Goal: Transaction & Acquisition: Obtain resource

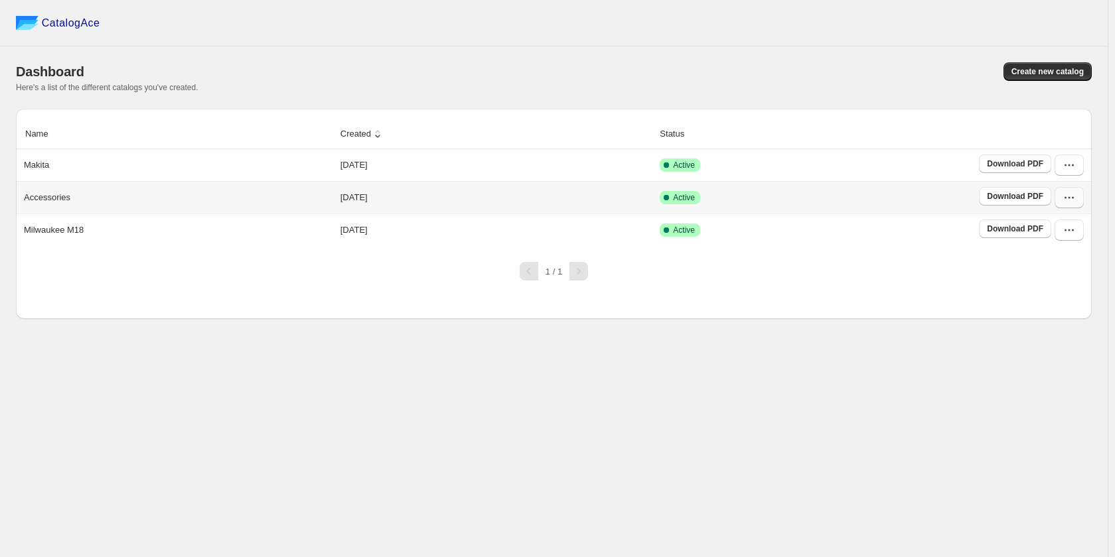
click at [1078, 200] on button "button" at bounding box center [1069, 197] width 29 height 21
click at [1053, 247] on span "View catalog links" at bounding box center [1058, 255] width 48 height 23
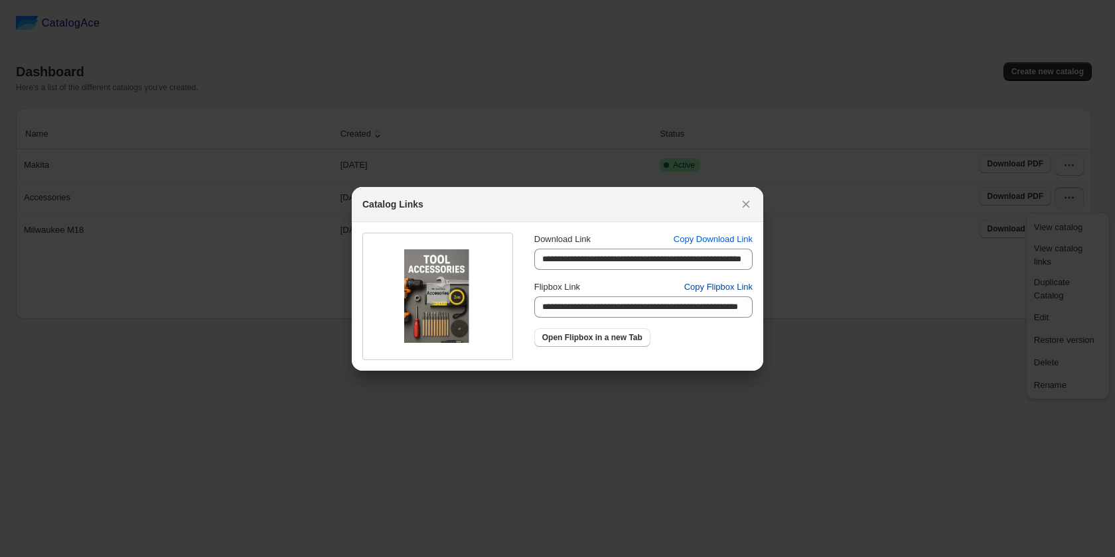
click at [713, 286] on span "Copy Flipbox Link" at bounding box center [718, 287] width 68 height 13
click at [747, 200] on icon ":ro:" at bounding box center [745, 204] width 13 height 13
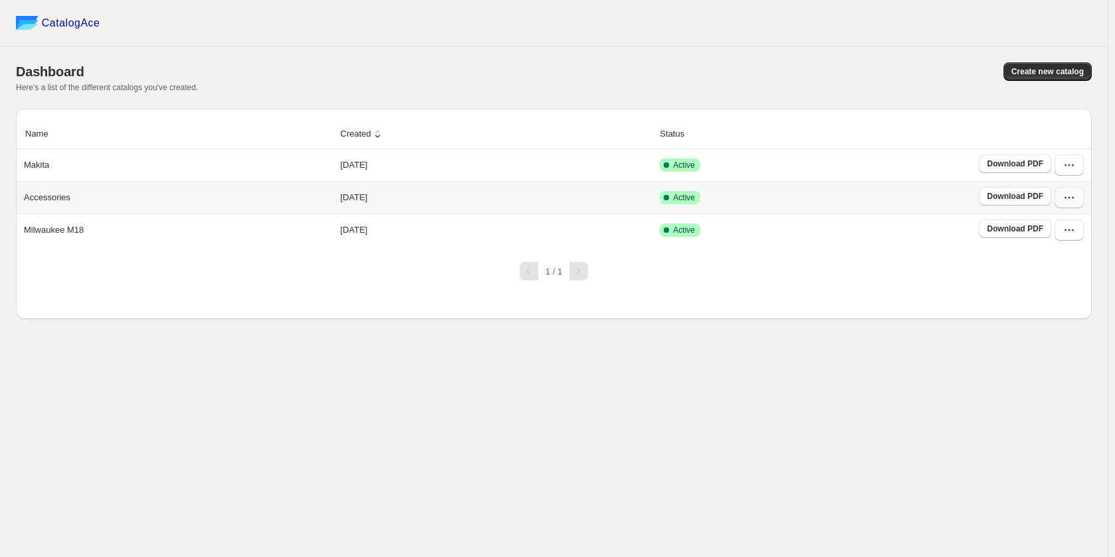
click at [1083, 199] on button "button" at bounding box center [1069, 197] width 29 height 21
click at [1065, 311] on span "Edit" at bounding box center [1068, 317] width 68 height 13
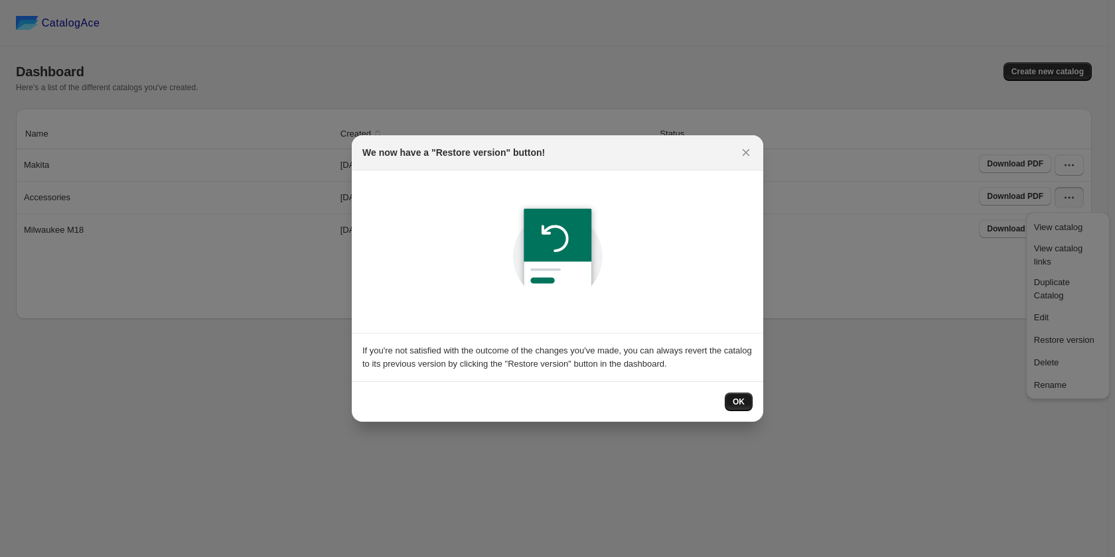
click at [743, 403] on span "OK" at bounding box center [739, 402] width 12 height 11
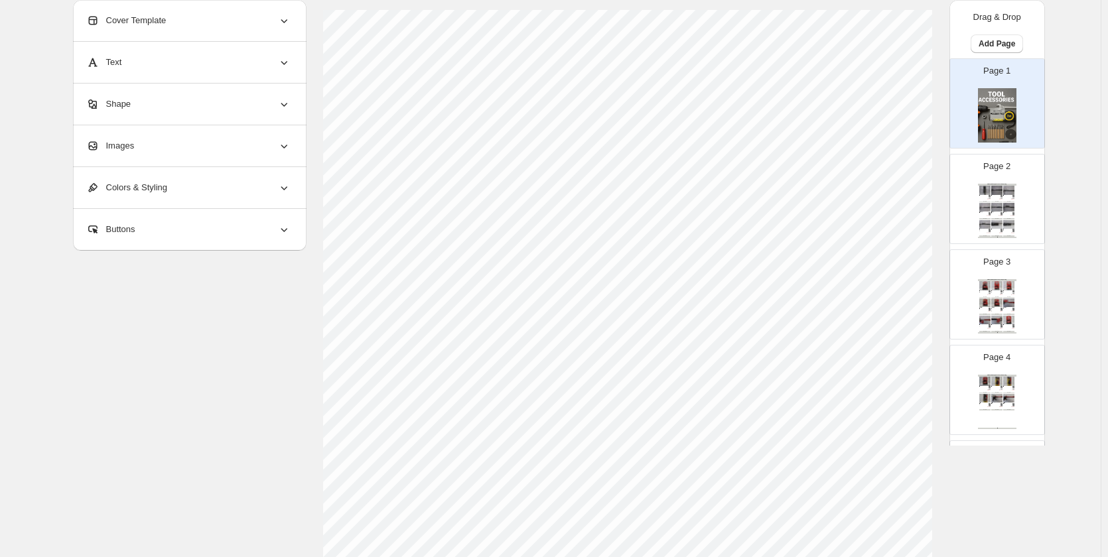
scroll to position [133, 0]
click at [982, 202] on div "BUY NOW" at bounding box center [985, 202] width 11 height 1
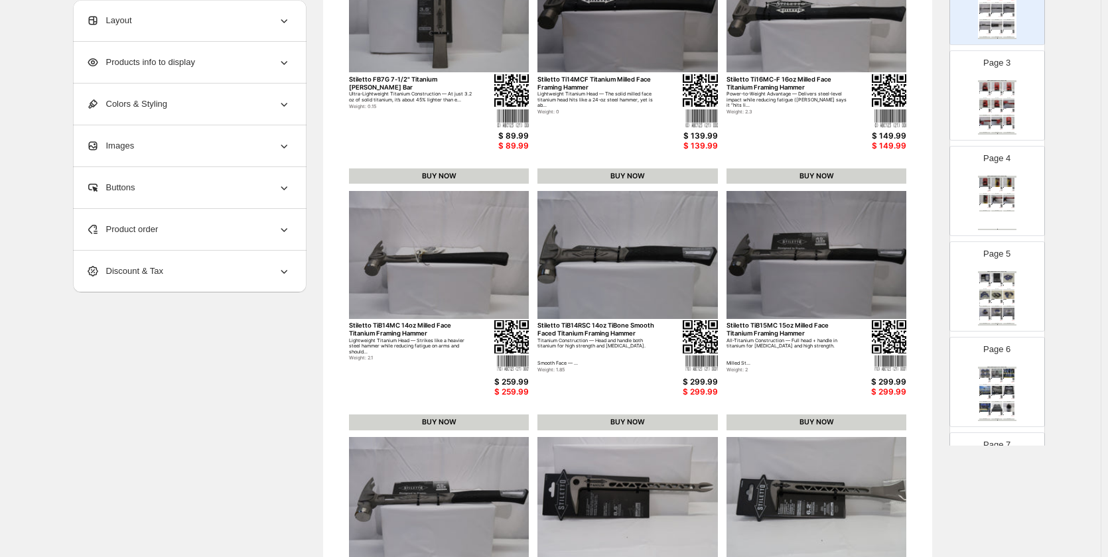
scroll to position [206, 0]
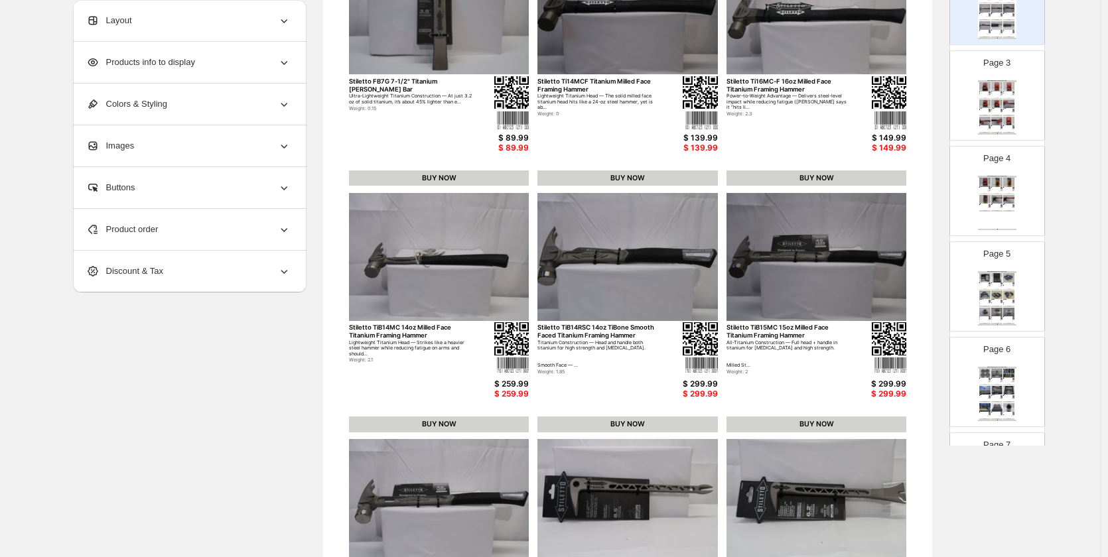
click at [982, 214] on div "HBG Tools & Supply Accessories Catalog [GEOGRAPHIC_DATA] 48-22-9735 35ft "Stud"…" at bounding box center [997, 203] width 38 height 54
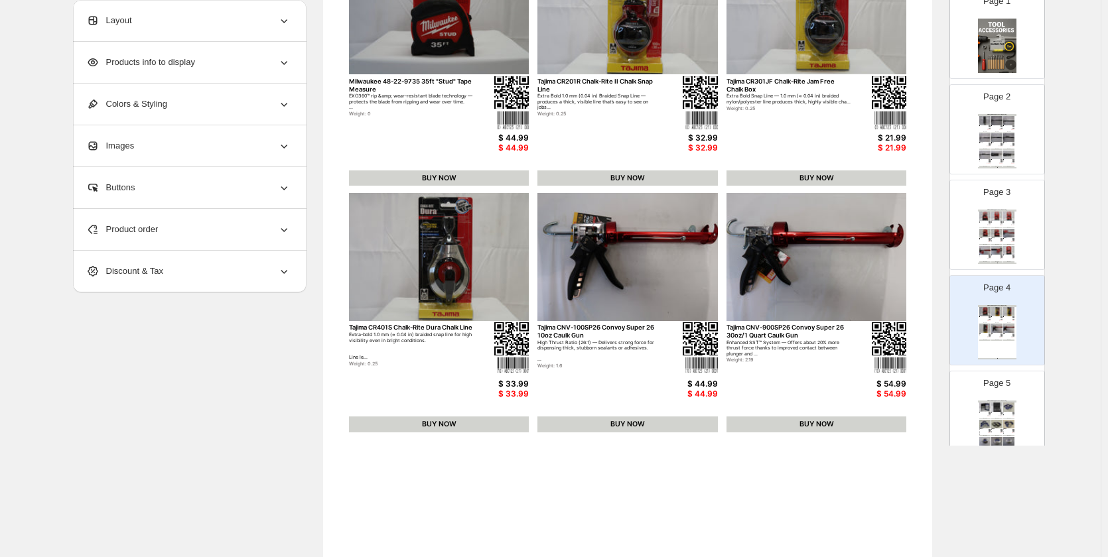
scroll to position [66, 0]
click at [989, 246] on div "$ 21.99" at bounding box center [989, 246] width 4 height 1
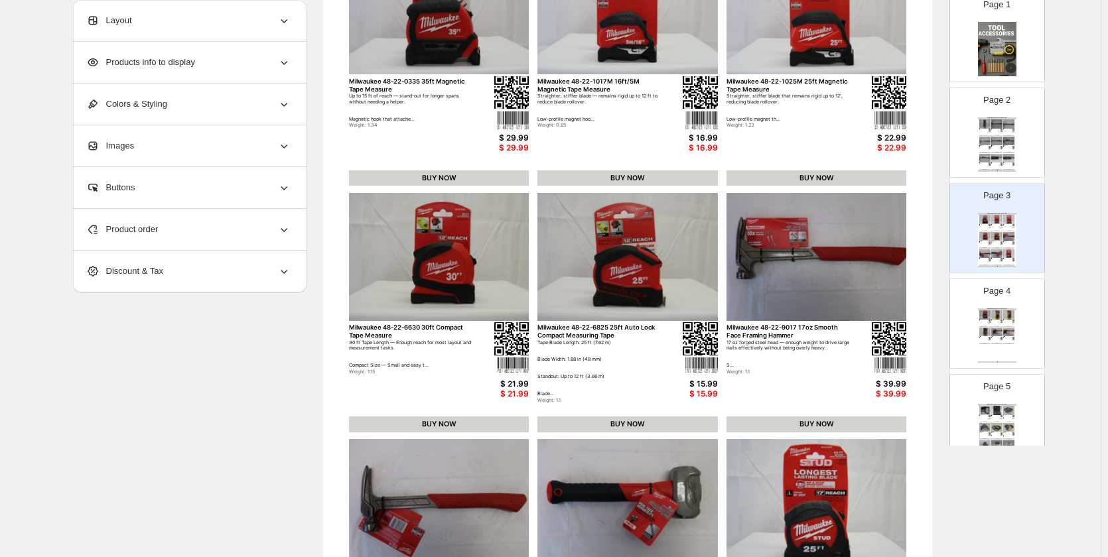
click at [998, 301] on div "Page 4 HBG Tools & Supply Accessories Catalog [GEOGRAPHIC_DATA] 48-22-9735 35ft…" at bounding box center [992, 318] width 84 height 89
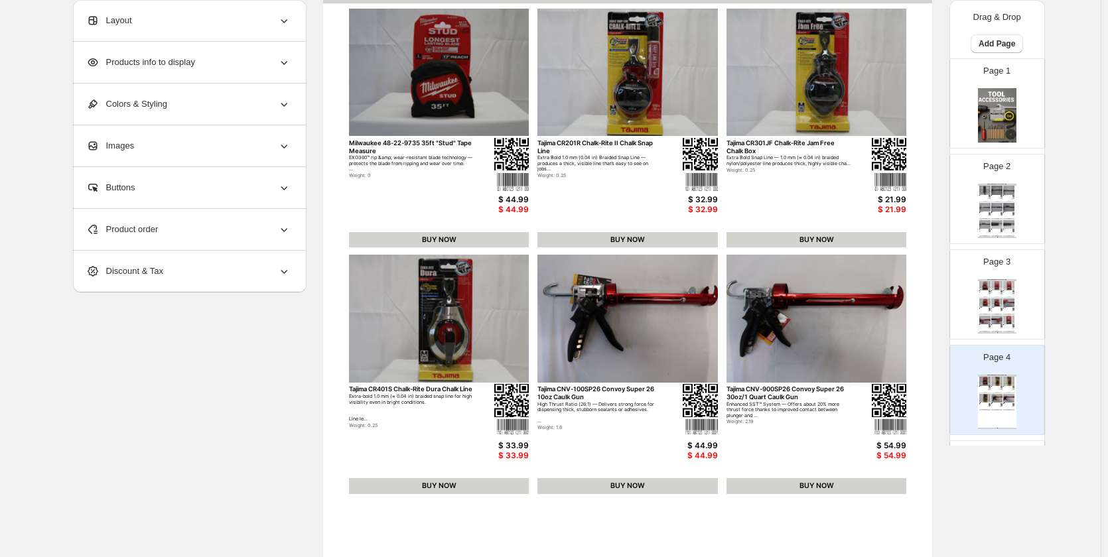
scroll to position [0, 0]
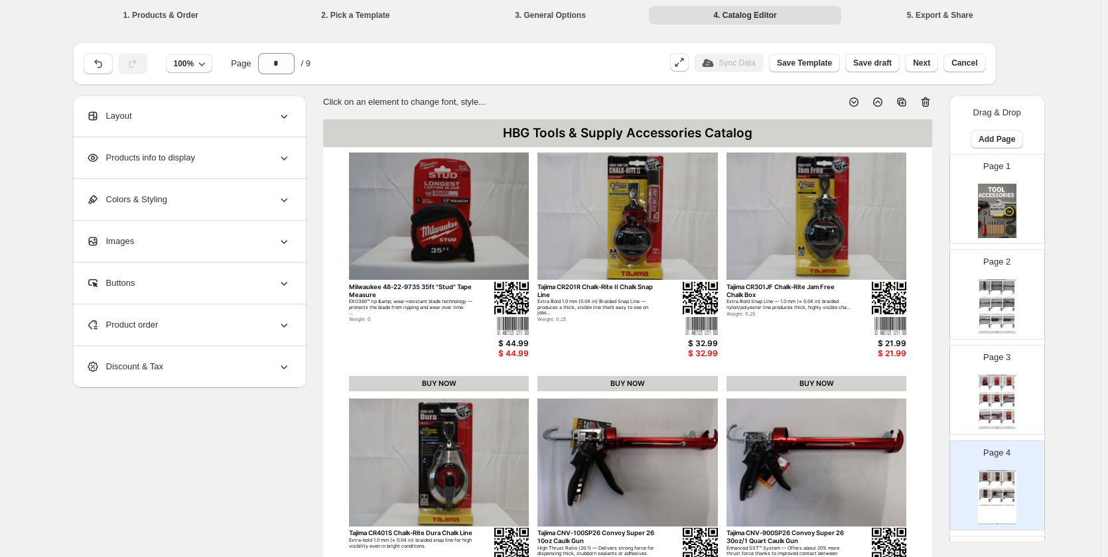
click at [1002, 279] on div "HBG Tools & Supply Accessories Catalog" at bounding box center [997, 280] width 38 height 2
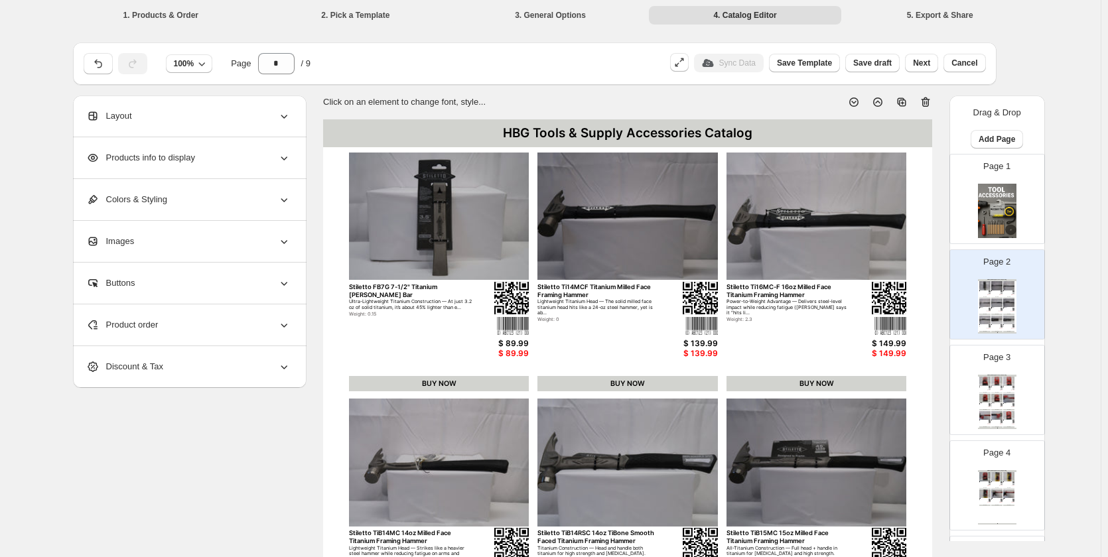
click at [184, 323] on div "Product order" at bounding box center [188, 325] width 204 height 41
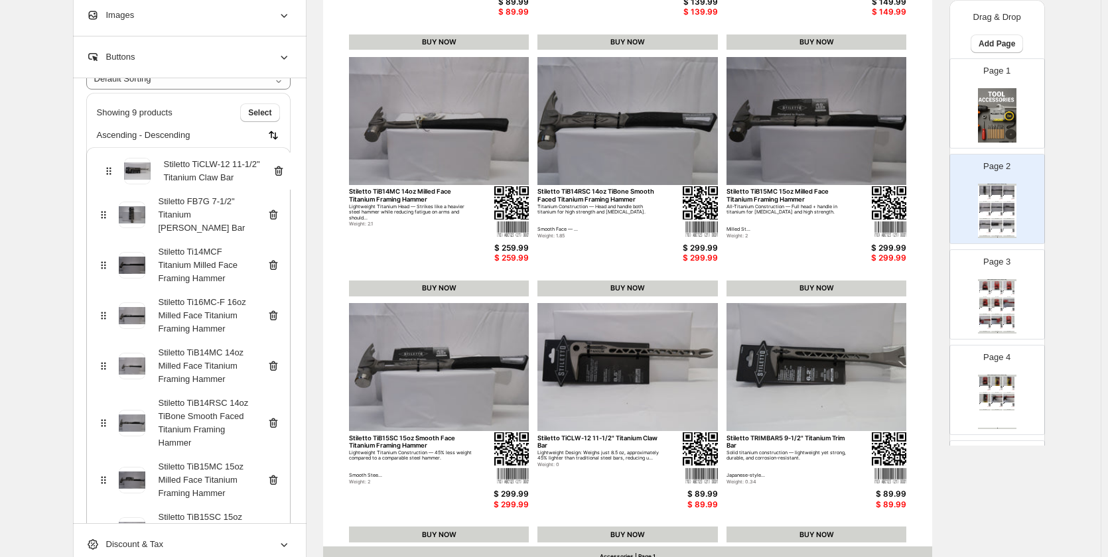
scroll to position [74, 0]
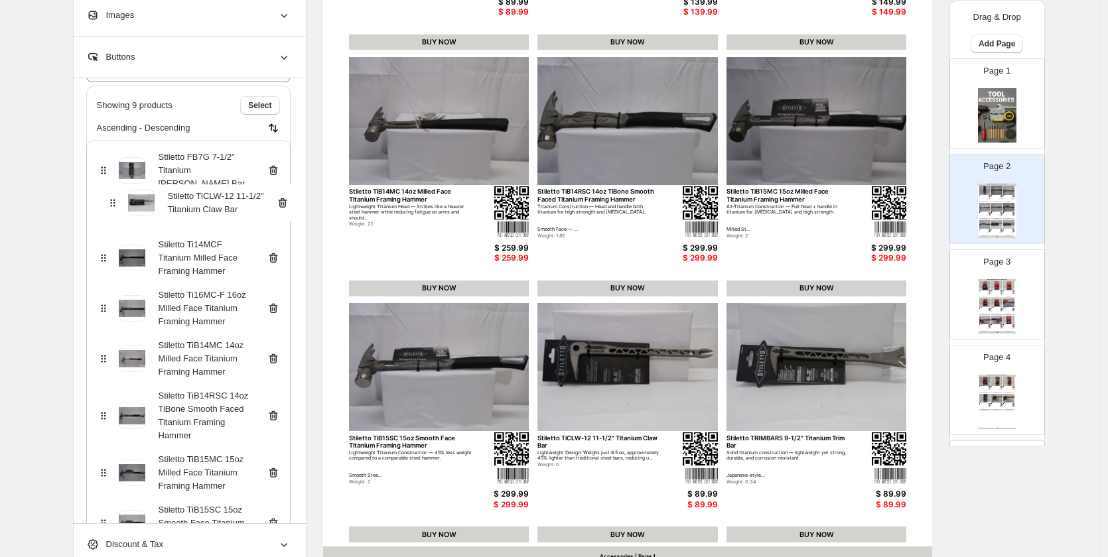
drag, startPoint x: 109, startPoint y: 394, endPoint x: 114, endPoint y: 198, distance: 196.5
click at [114, 198] on div "Stiletto FB7G 7-1/2" Titanium [PERSON_NAME] Bar Stiletto Ti14MCF Titanium Mille…" at bounding box center [188, 365] width 204 height 451
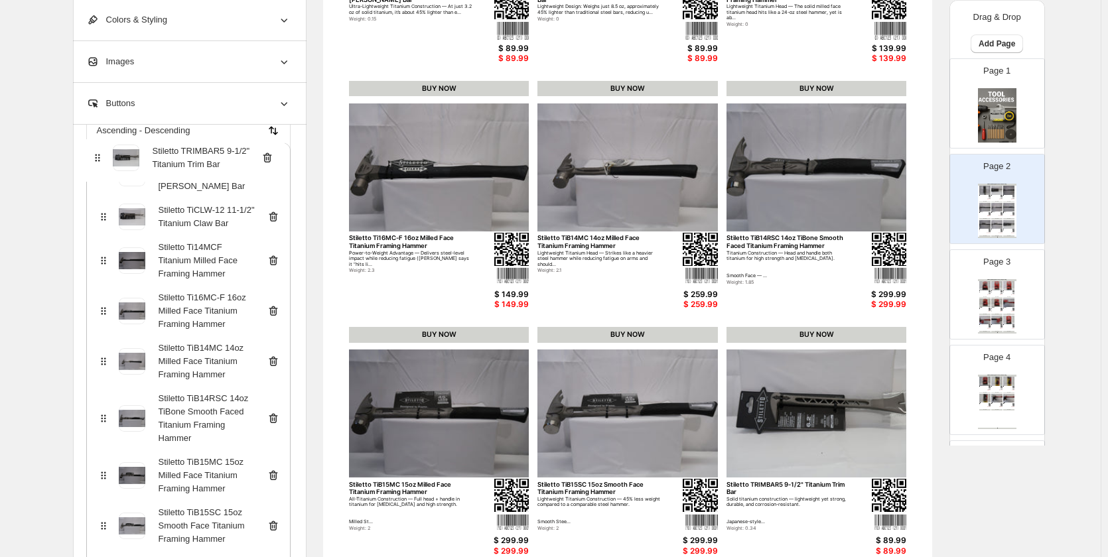
scroll to position [0, 0]
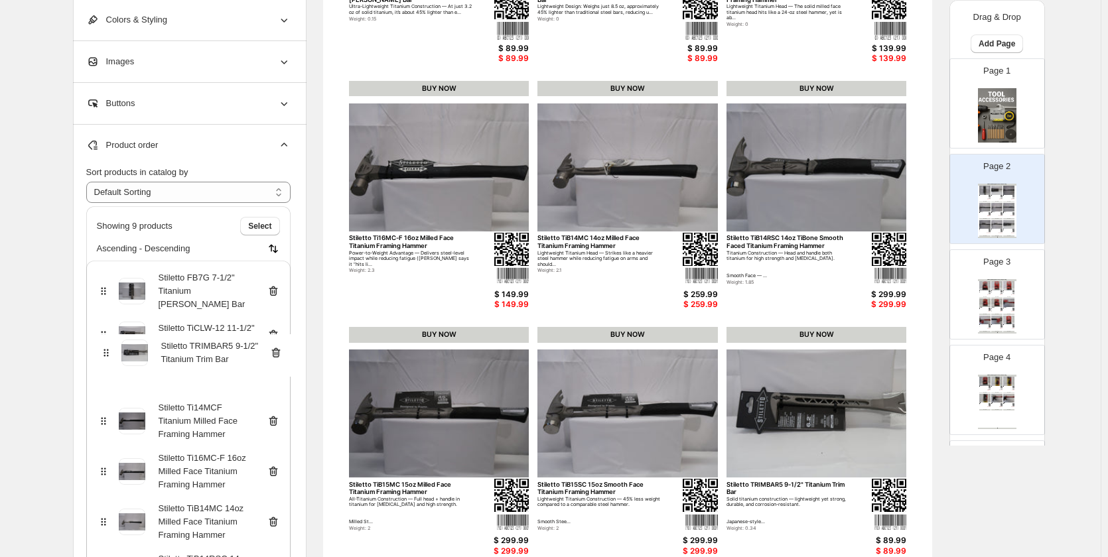
drag, startPoint x: 108, startPoint y: 388, endPoint x: 108, endPoint y: 350, distance: 38.5
click at [108, 350] on div "Stiletto FB7G 7-1/2" Titanium [PERSON_NAME] Bar Stiletto TiCLW-12 11-1/2" Titan…" at bounding box center [188, 486] width 204 height 451
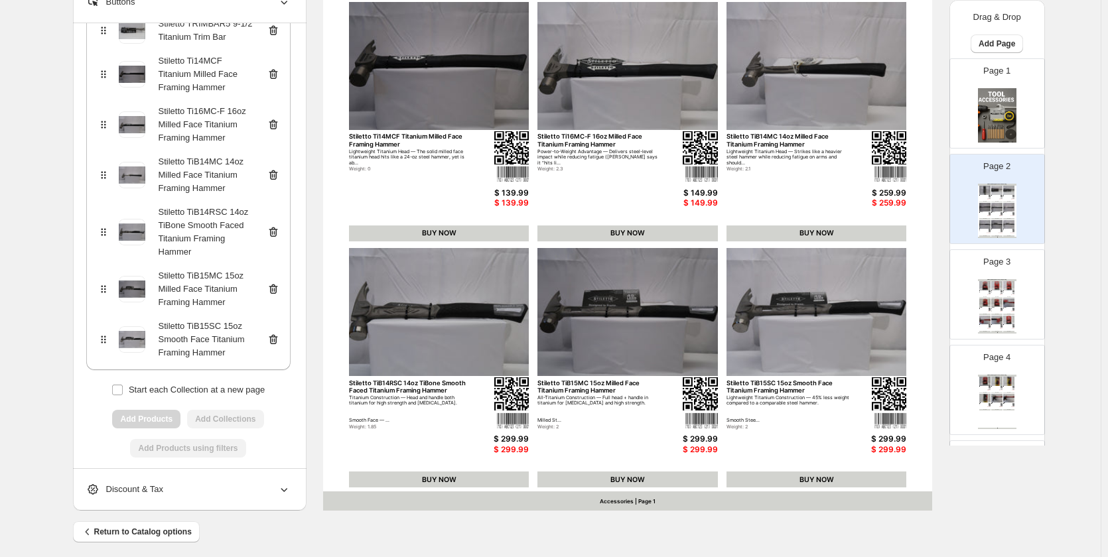
scroll to position [405, 0]
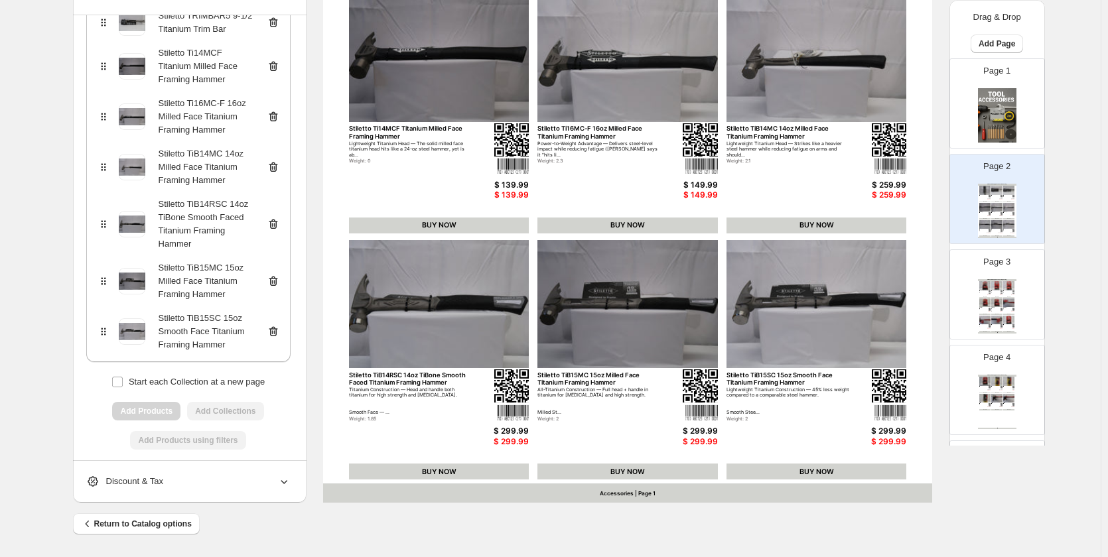
click at [980, 290] on img at bounding box center [985, 285] width 11 height 9
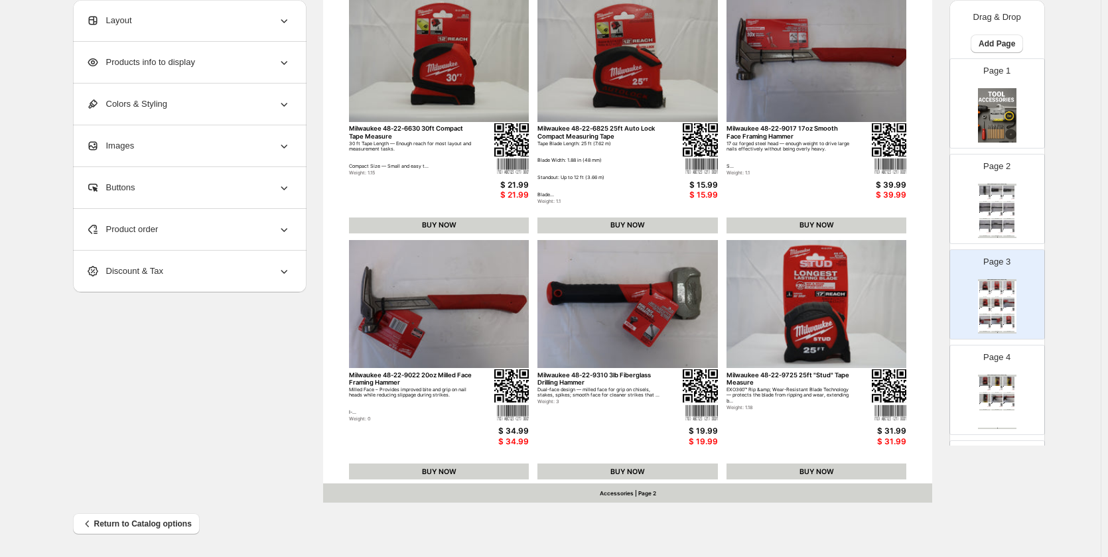
scroll to position [338, 0]
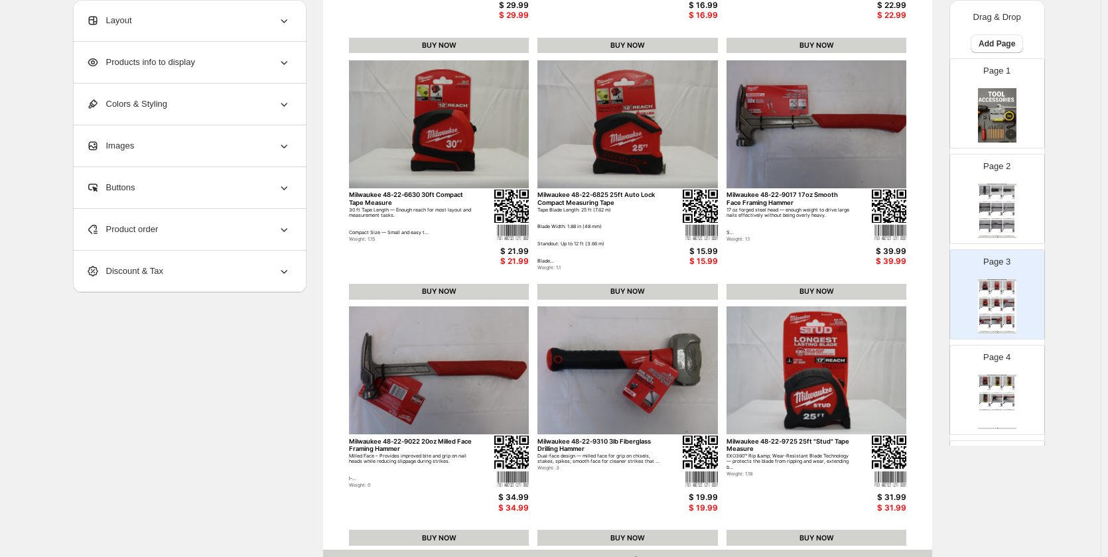
click at [165, 234] on div "Product order" at bounding box center [188, 229] width 204 height 41
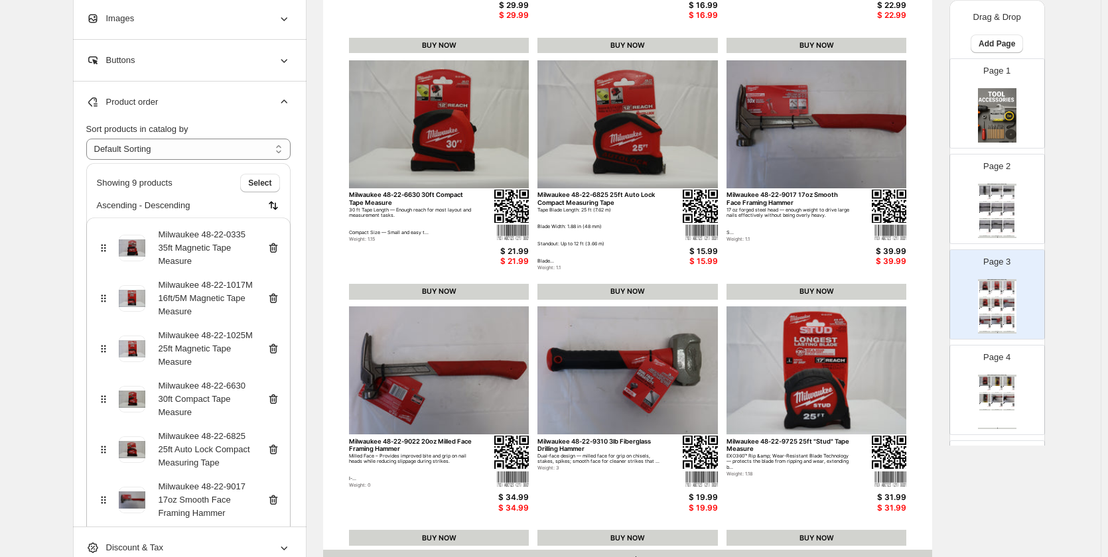
scroll to position [342, 0]
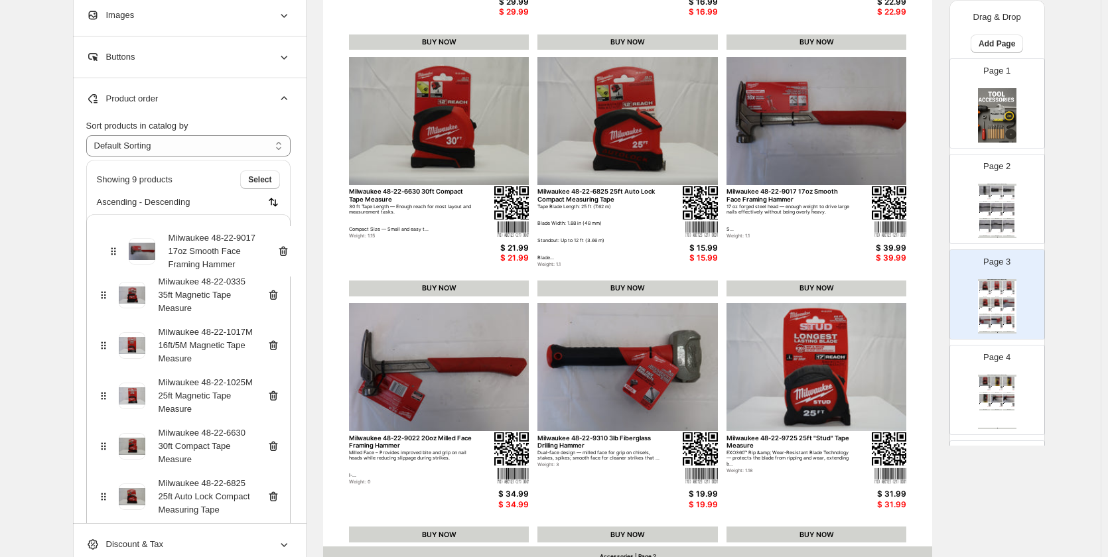
drag, startPoint x: 111, startPoint y: 501, endPoint x: 117, endPoint y: 243, distance: 258.3
click at [117, 243] on div "[GEOGRAPHIC_DATA] 48-22-0335 35ft Magnetic Tape Measure [GEOGRAPHIC_DATA] 48-22…" at bounding box center [188, 439] width 204 height 451
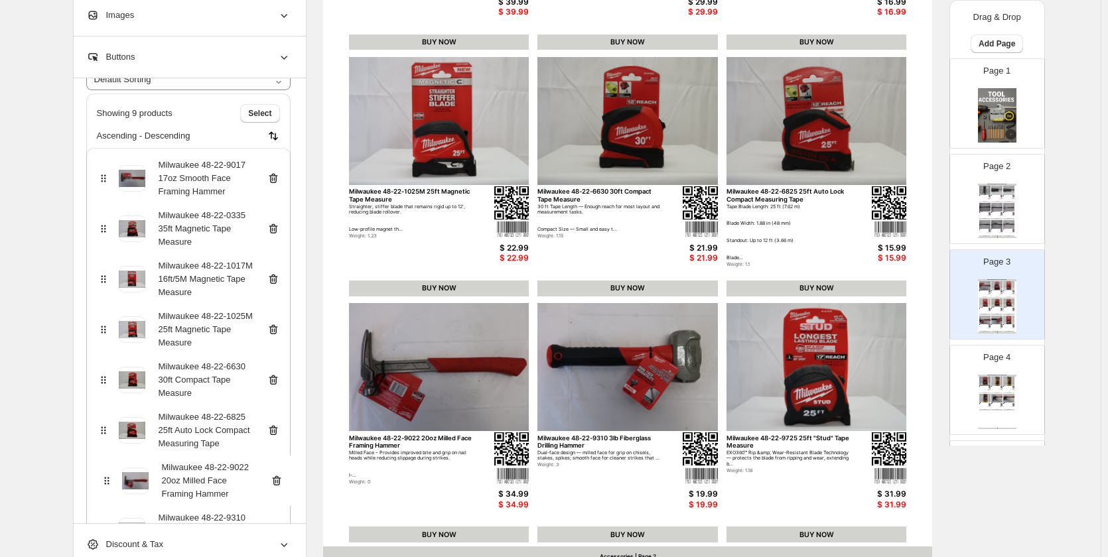
scroll to position [344, 0]
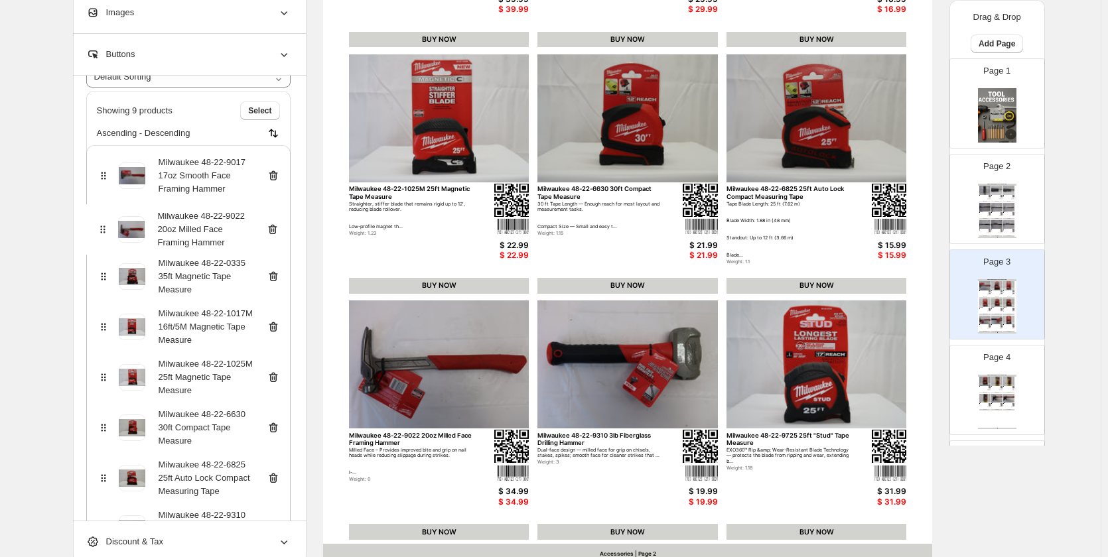
drag, startPoint x: 108, startPoint y: 484, endPoint x: 104, endPoint y: 220, distance: 264.2
click at [104, 220] on div "[GEOGRAPHIC_DATA] 48-22-9017 17oz Smooth Face Framing Hammer [GEOGRAPHIC_DATA] …" at bounding box center [188, 370] width 204 height 451
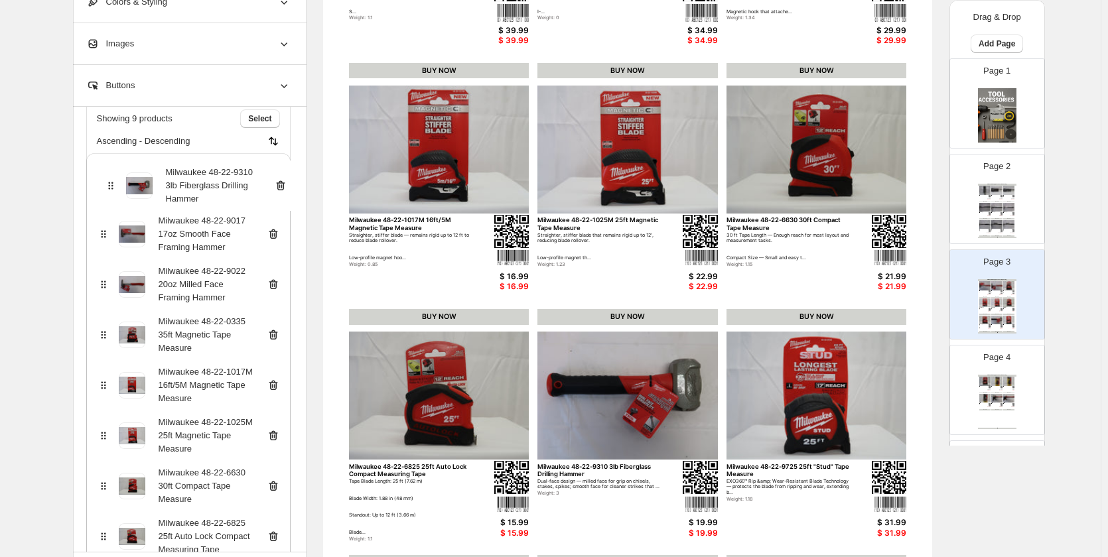
scroll to position [62, 0]
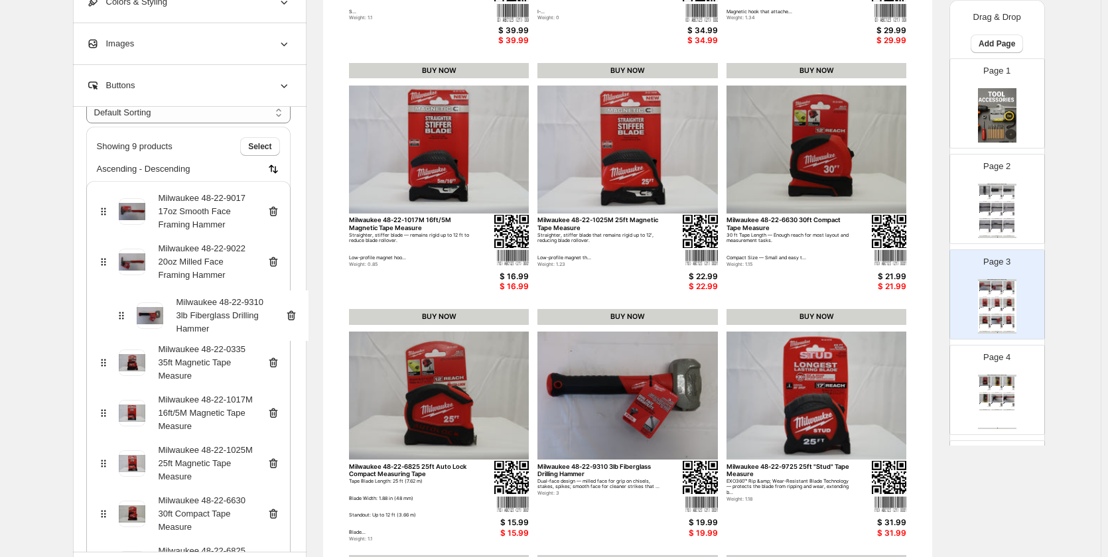
drag, startPoint x: 106, startPoint y: 396, endPoint x: 120, endPoint y: 313, distance: 84.9
click at [120, 313] on div "Milwaukee 48-22-9017 17oz Smooth Face Framing Hammer [GEOGRAPHIC_DATA] 48-22-90…" at bounding box center [188, 406] width 204 height 451
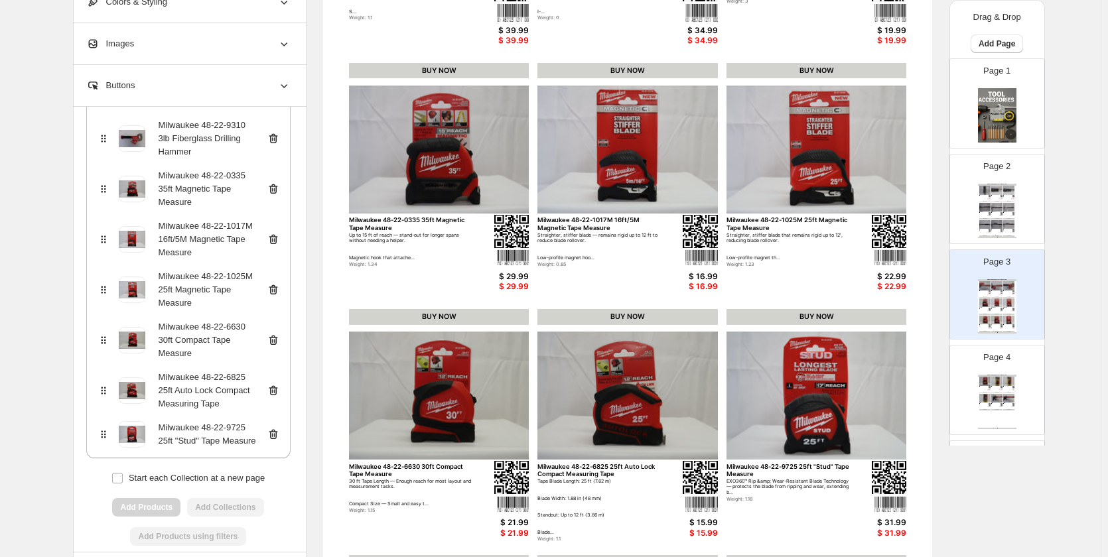
scroll to position [254, 0]
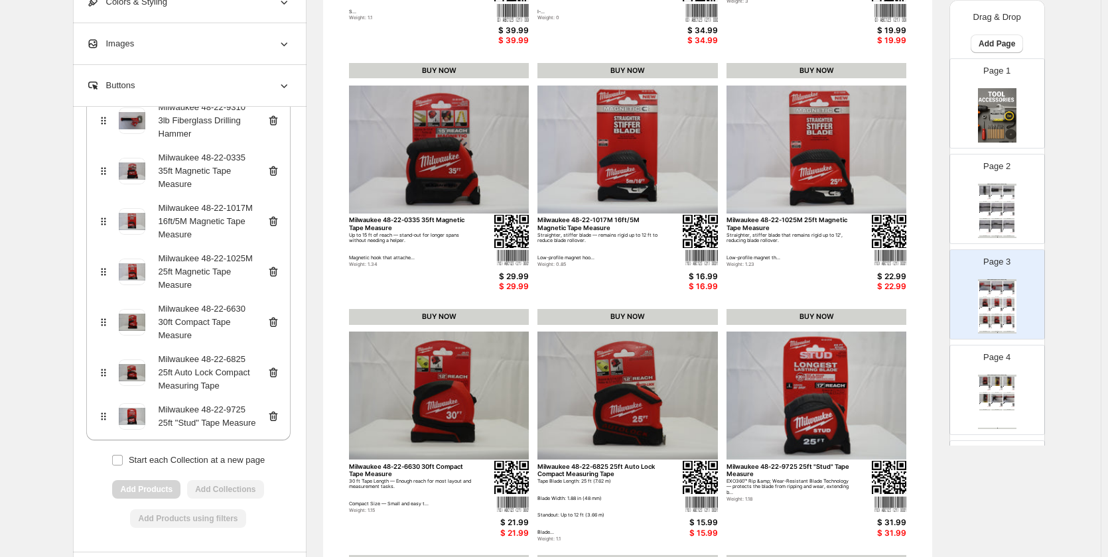
click at [1007, 394] on img at bounding box center [1008, 398] width 11 height 9
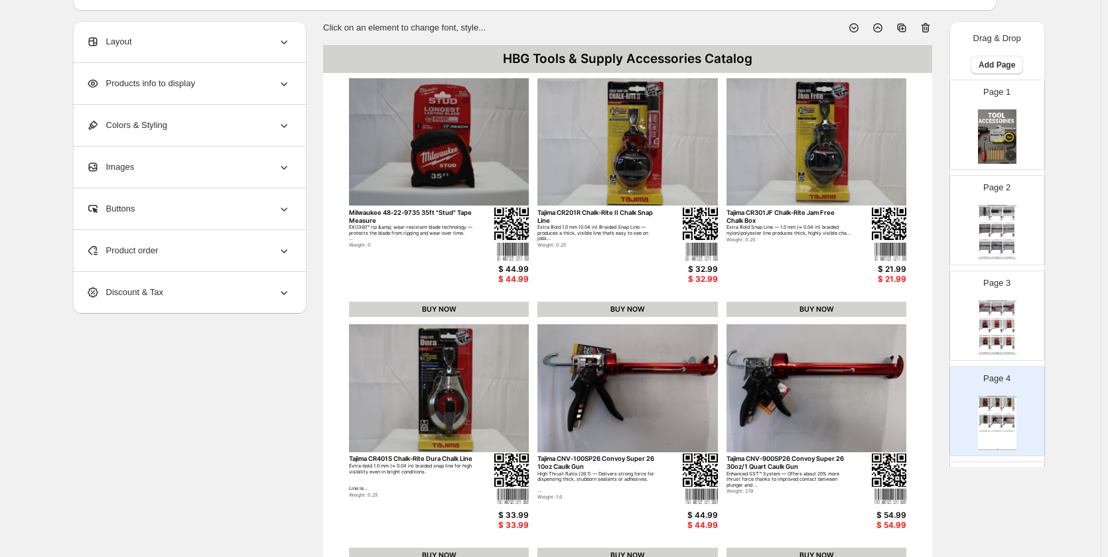
scroll to position [48, 0]
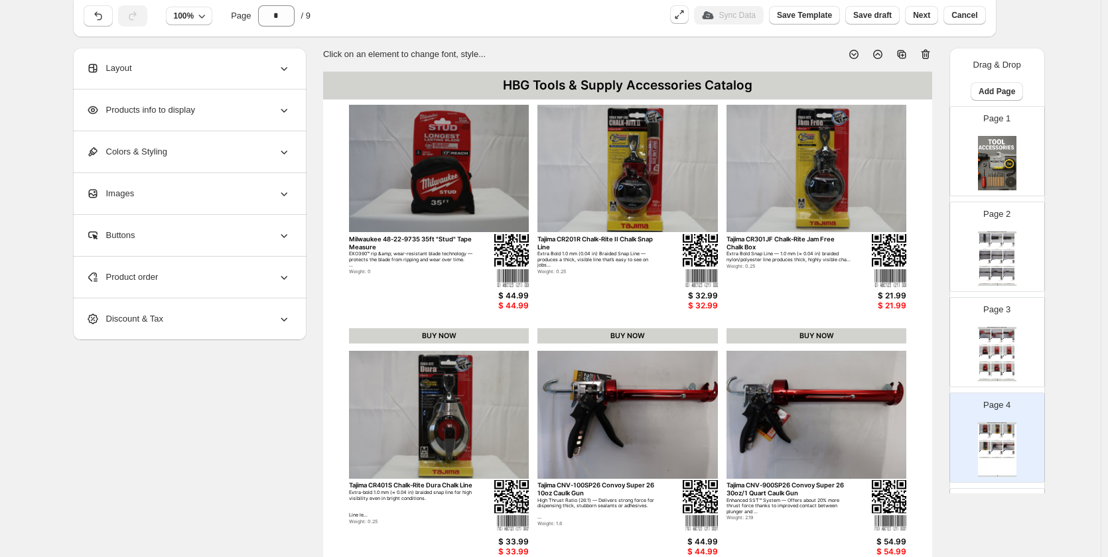
click at [1004, 336] on img at bounding box center [1008, 333] width 11 height 9
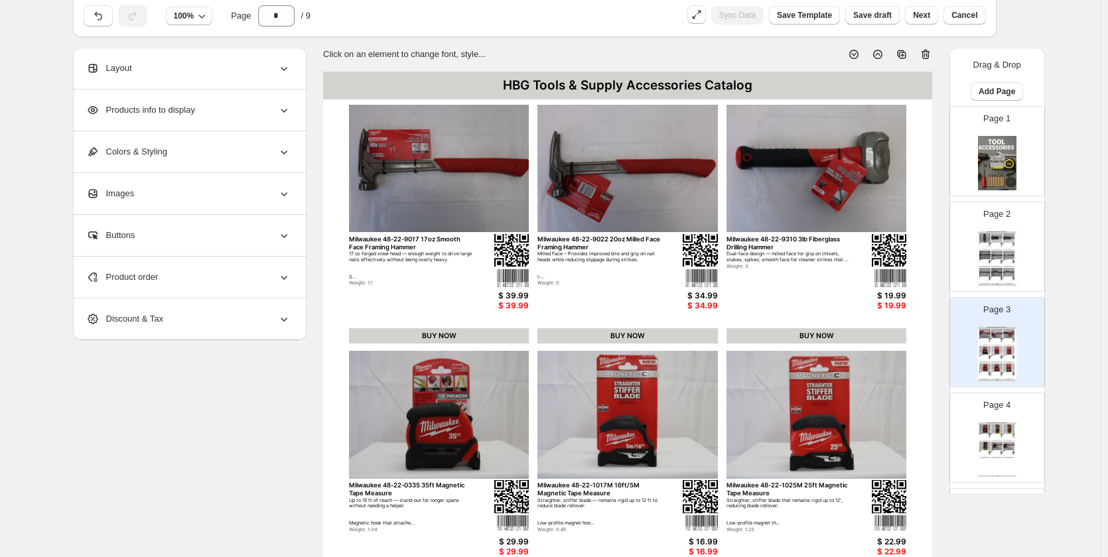
click at [998, 423] on div "HBG Tools & Supply Accessories Catalog" at bounding box center [997, 424] width 38 height 2
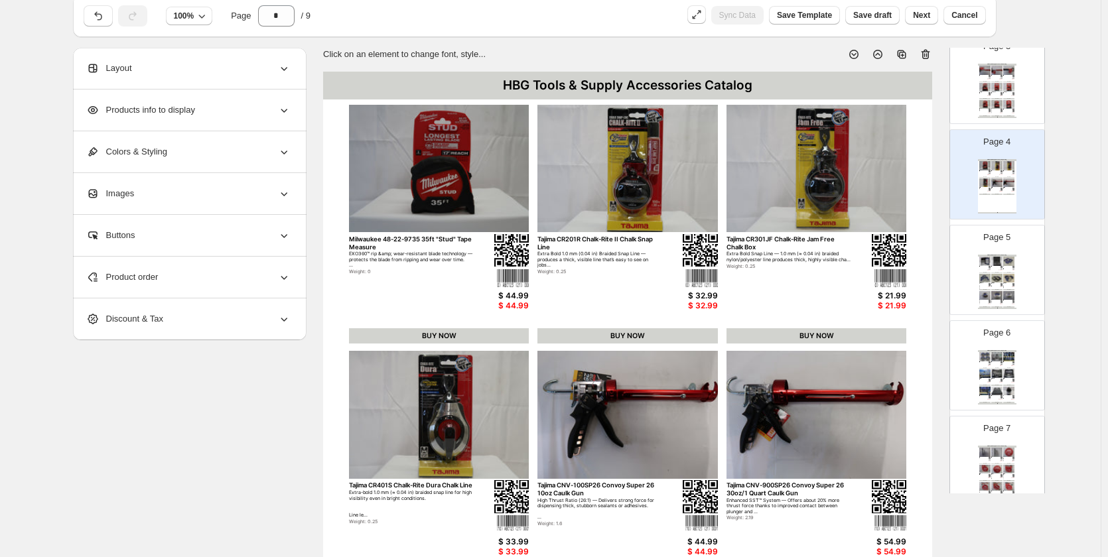
scroll to position [265, 0]
click at [992, 285] on div "Feature Details &amp; Benefits Wheel Size 4-1/2″ dia × 0.25″ thick × 7⁄8″ arbor…" at bounding box center [996, 283] width 8 height 3
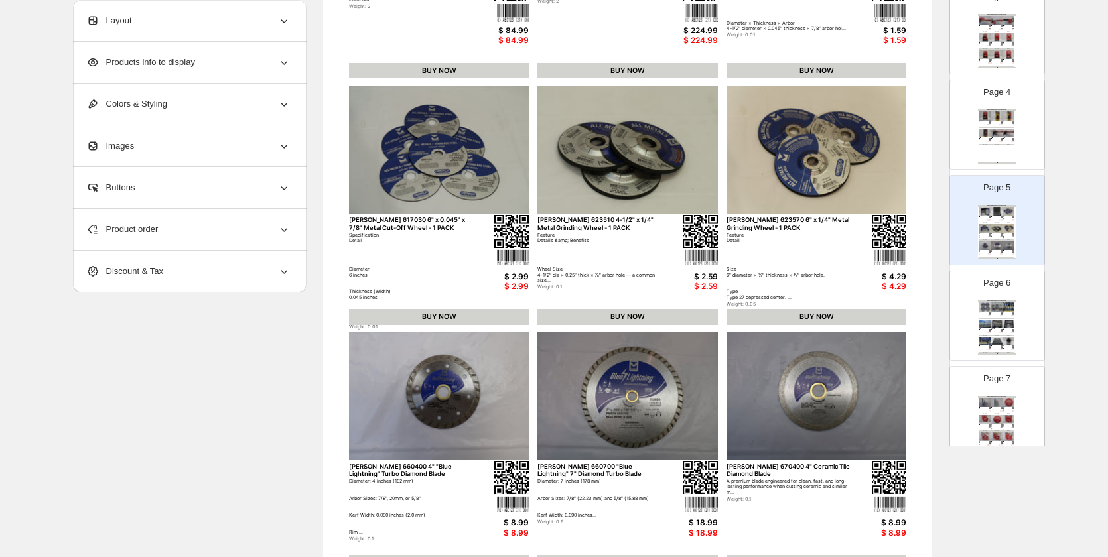
scroll to position [405, 0]
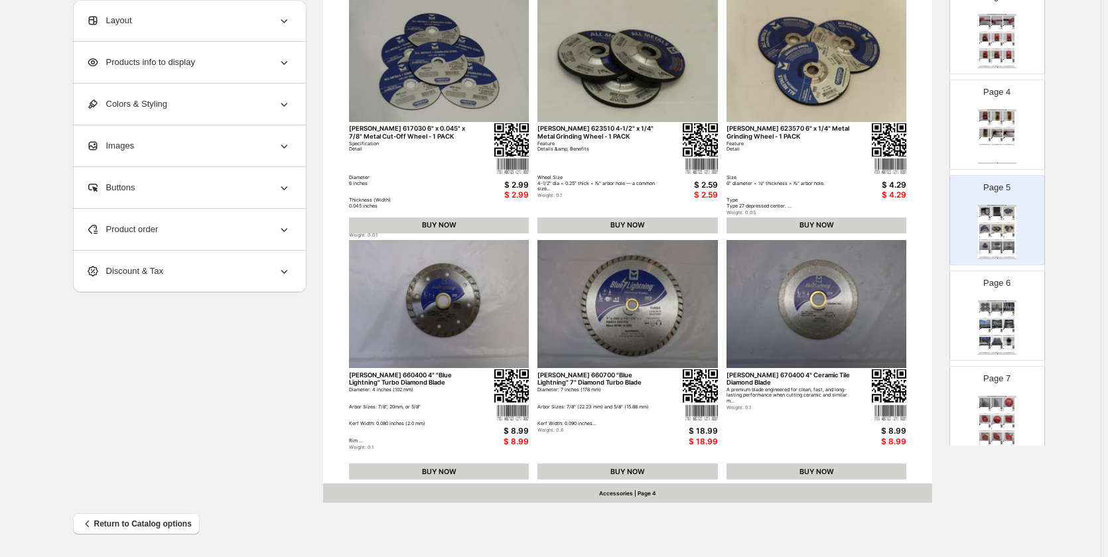
click at [996, 319] on div "BUY NOW" at bounding box center [997, 319] width 11 height 1
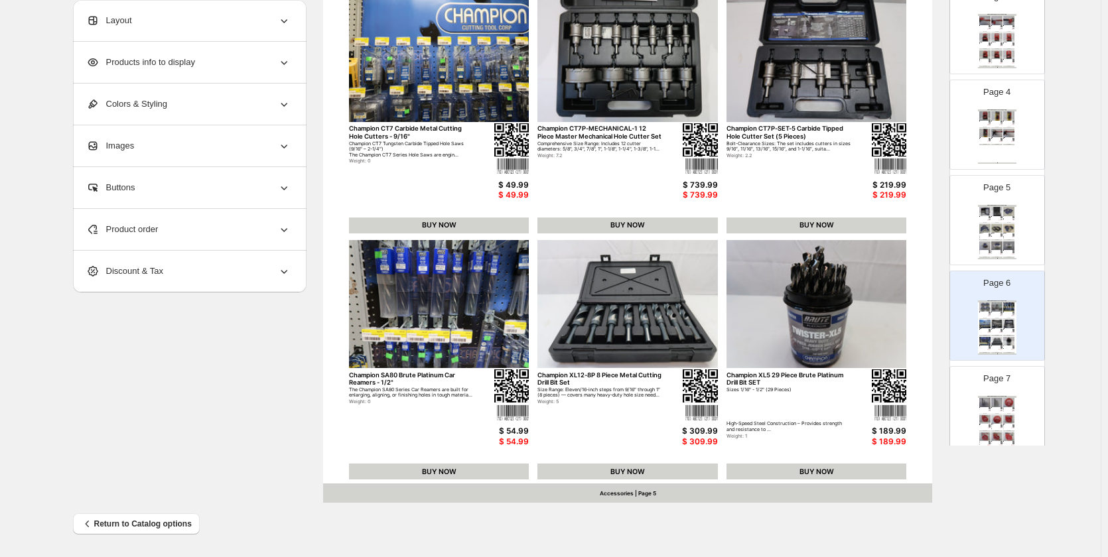
click at [985, 243] on img at bounding box center [985, 246] width 11 height 9
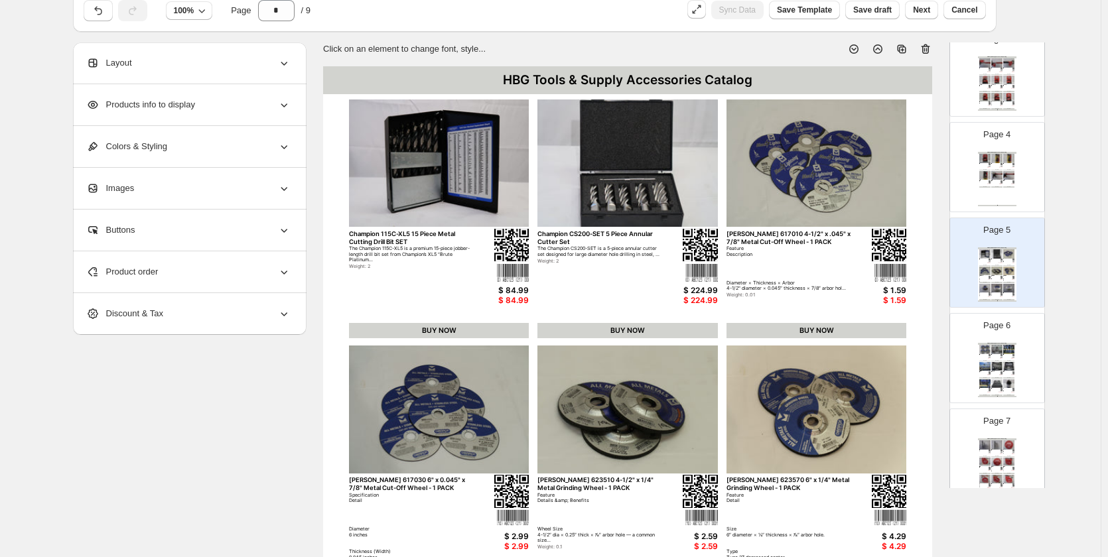
scroll to position [74, 0]
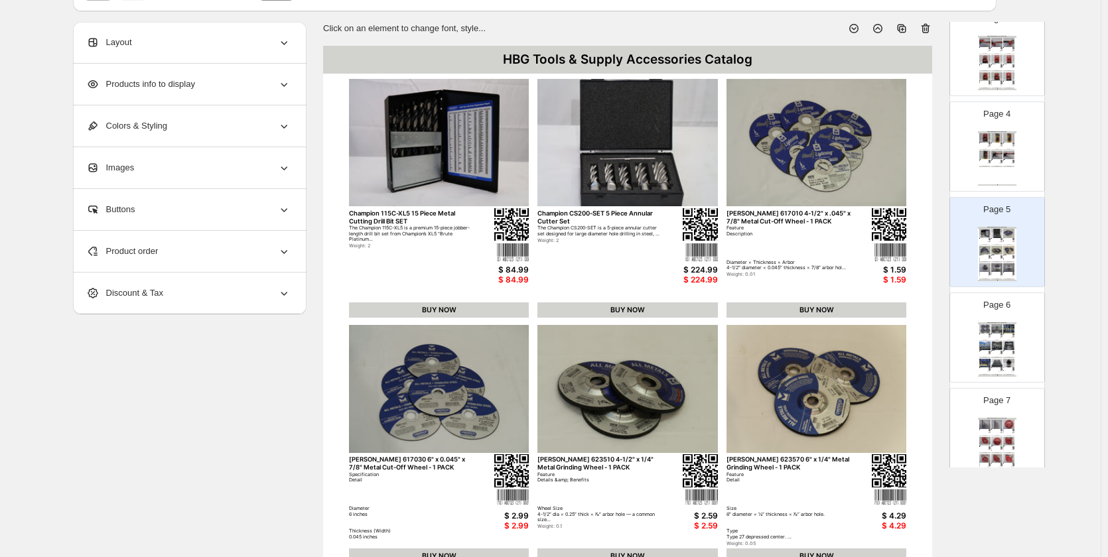
click at [992, 358] on div "BUY NOW" at bounding box center [997, 357] width 11 height 1
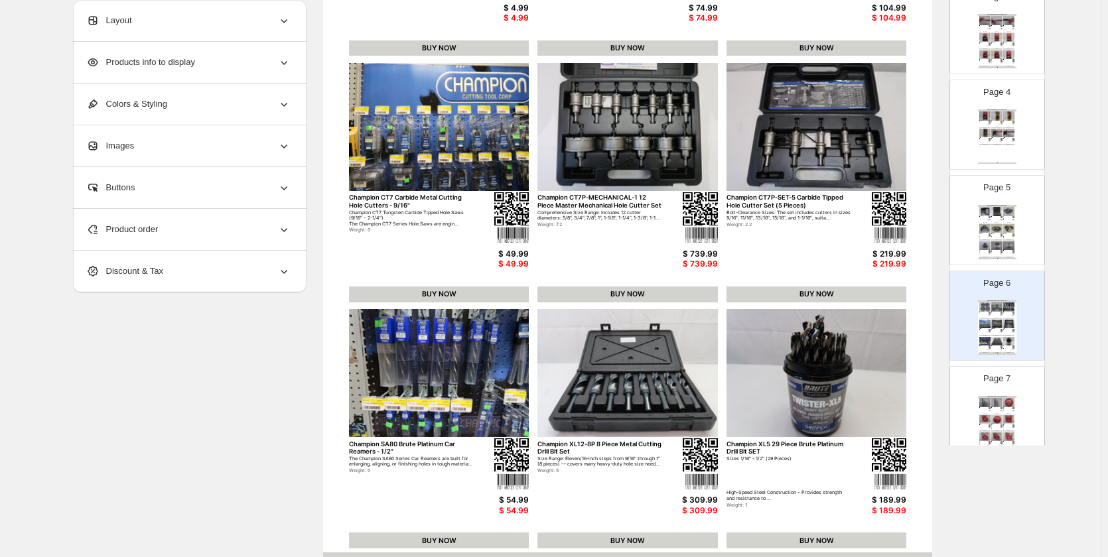
scroll to position [339, 0]
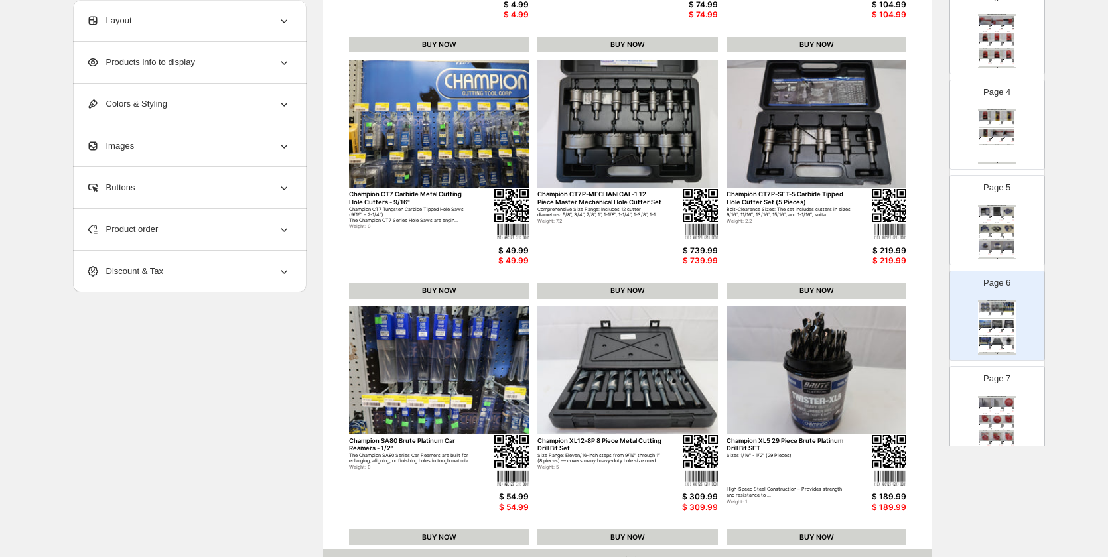
click at [990, 396] on div "HBG Tools & Supply Accessories Catalog" at bounding box center [997, 397] width 38 height 2
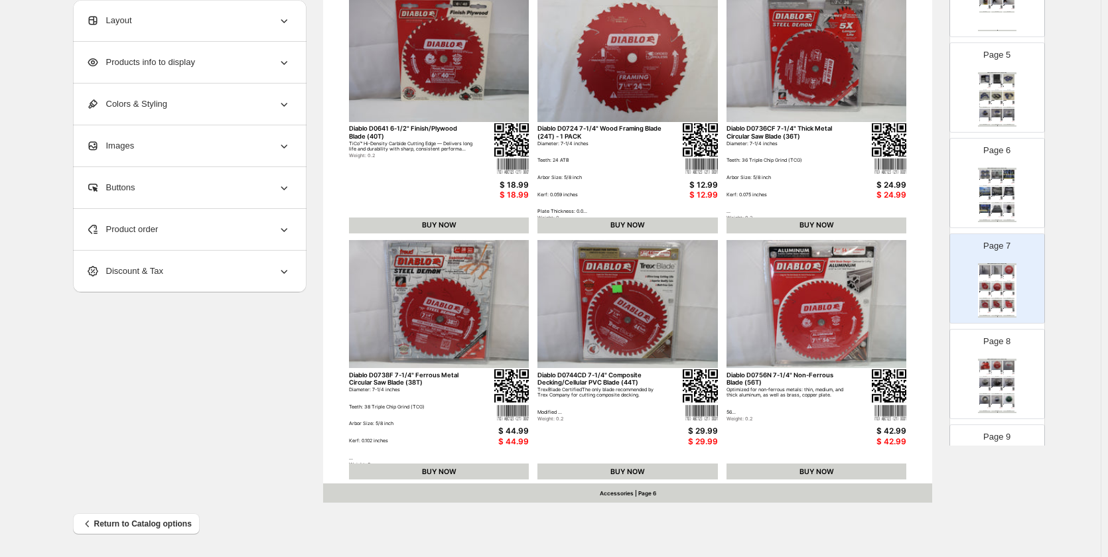
scroll to position [465, 0]
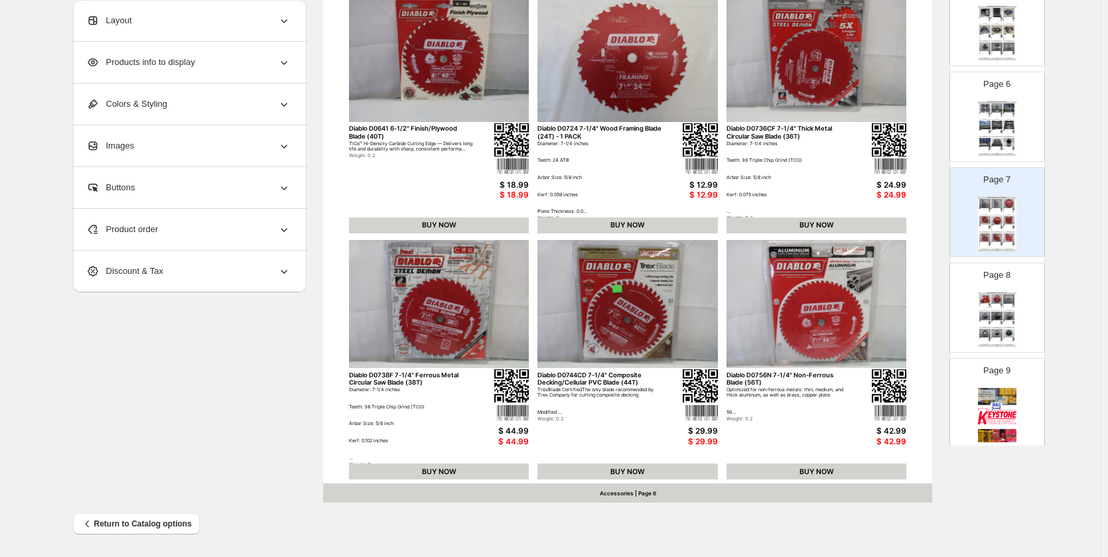
click at [980, 334] on img at bounding box center [985, 333] width 11 height 9
type input "*"
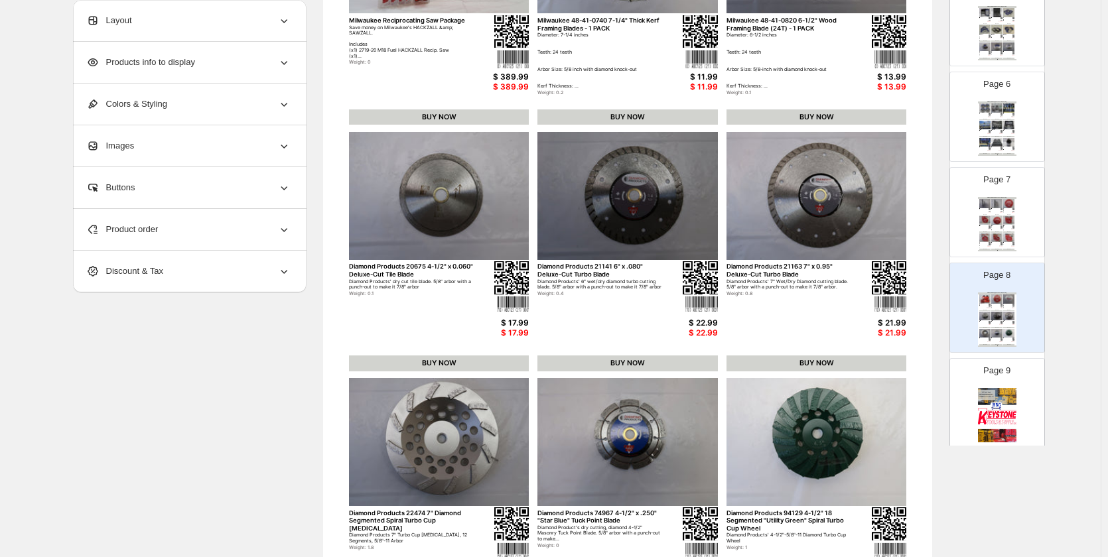
scroll to position [272, 0]
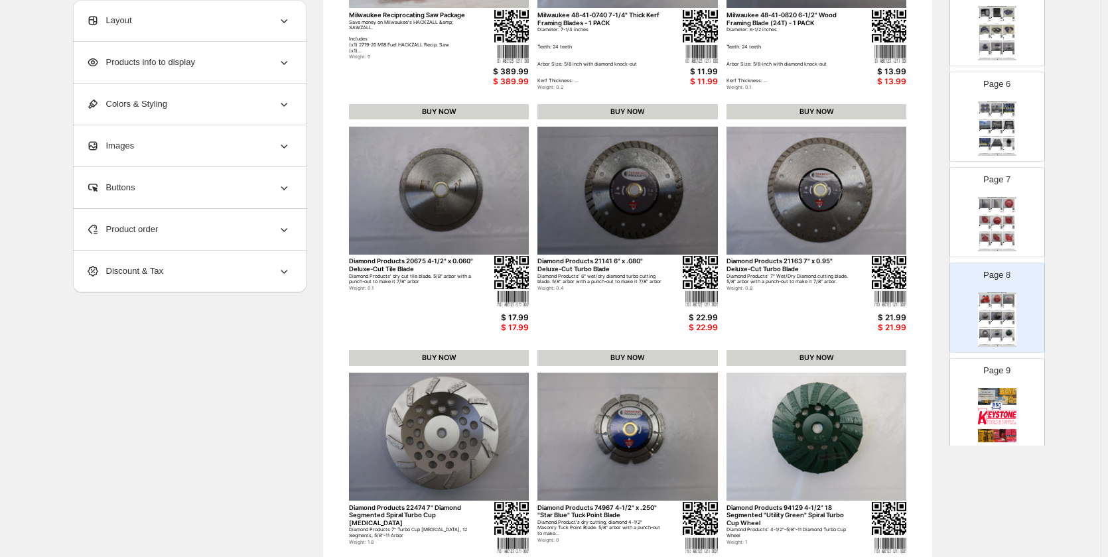
click at [254, 238] on div "Product order" at bounding box center [188, 229] width 204 height 41
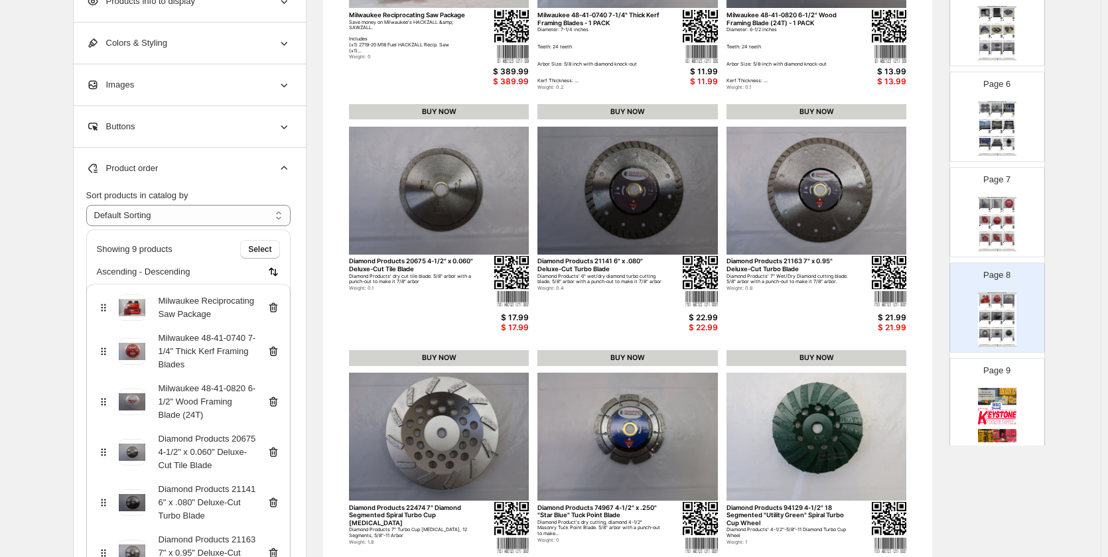
click at [276, 311] on icon at bounding box center [273, 307] width 13 height 13
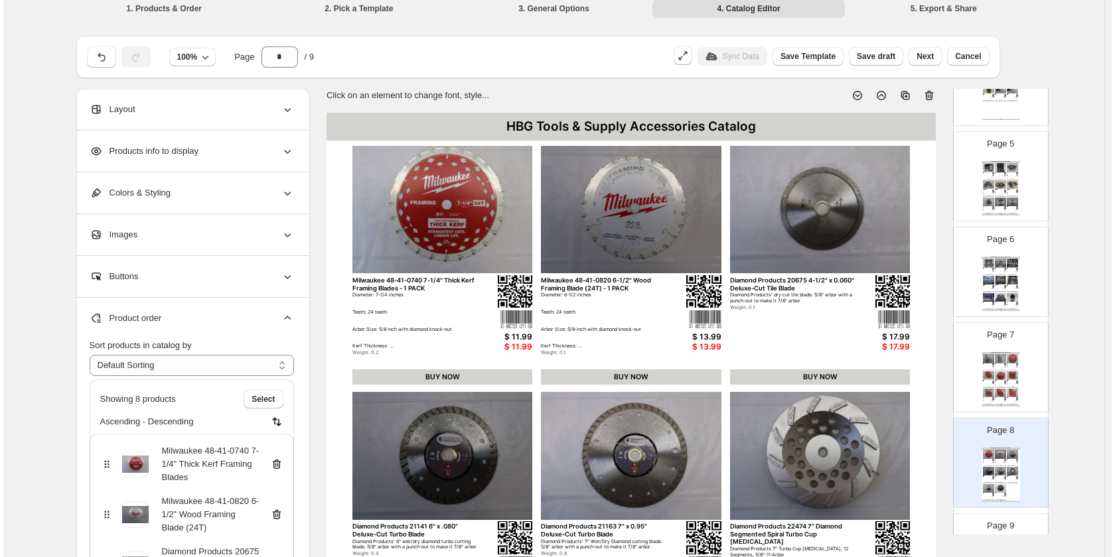
scroll to position [0, 0]
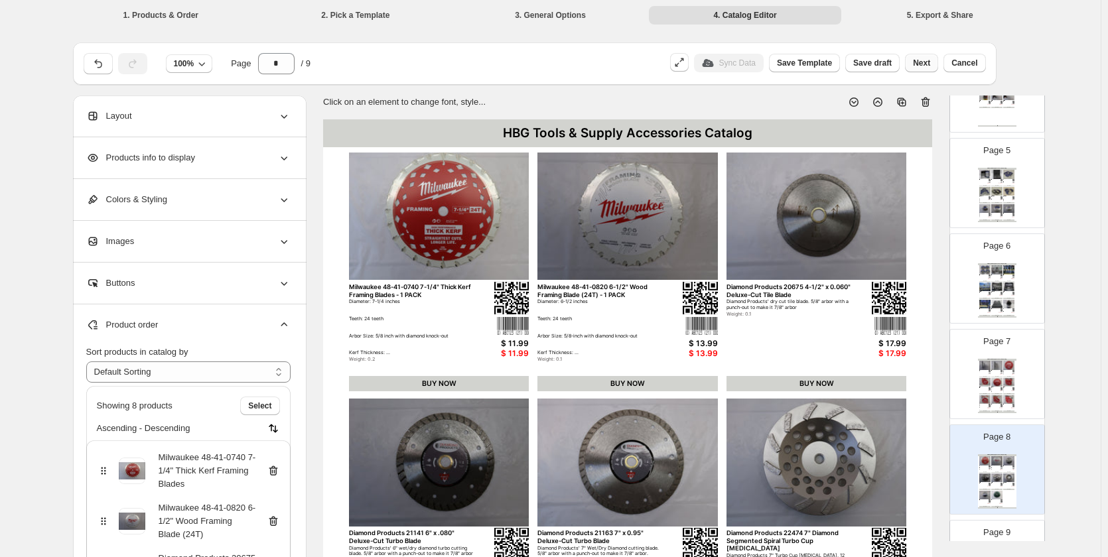
click at [925, 66] on span "Next" at bounding box center [921, 63] width 17 height 11
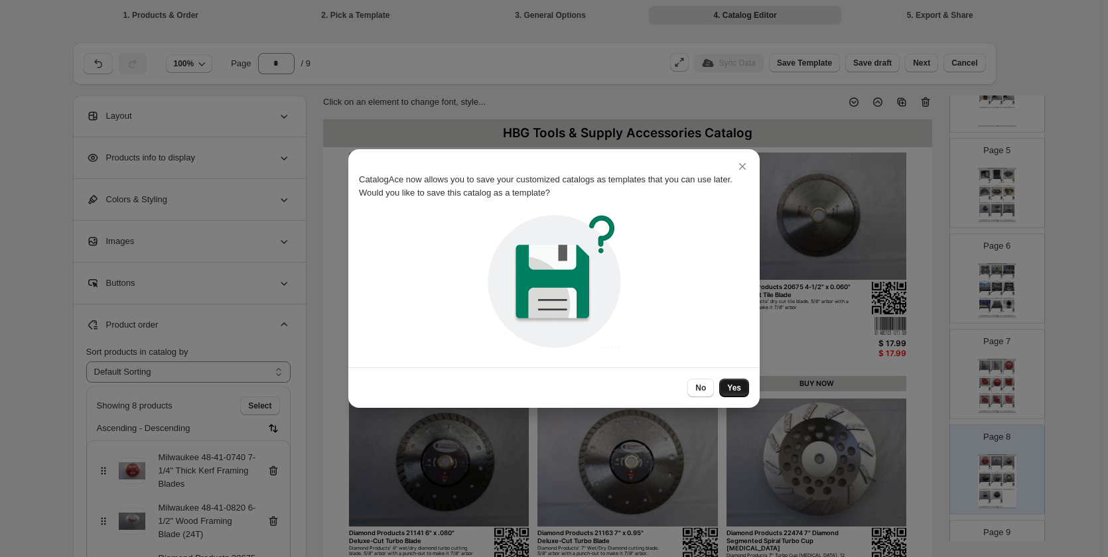
click at [735, 387] on span "Yes" at bounding box center [734, 388] width 14 height 11
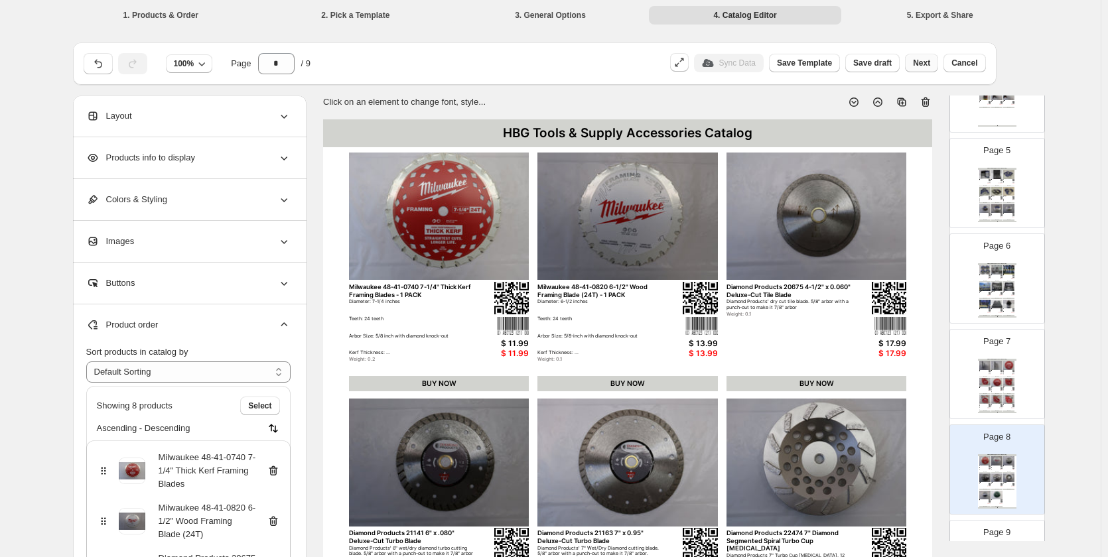
click at [921, 62] on span "Next" at bounding box center [921, 63] width 17 height 11
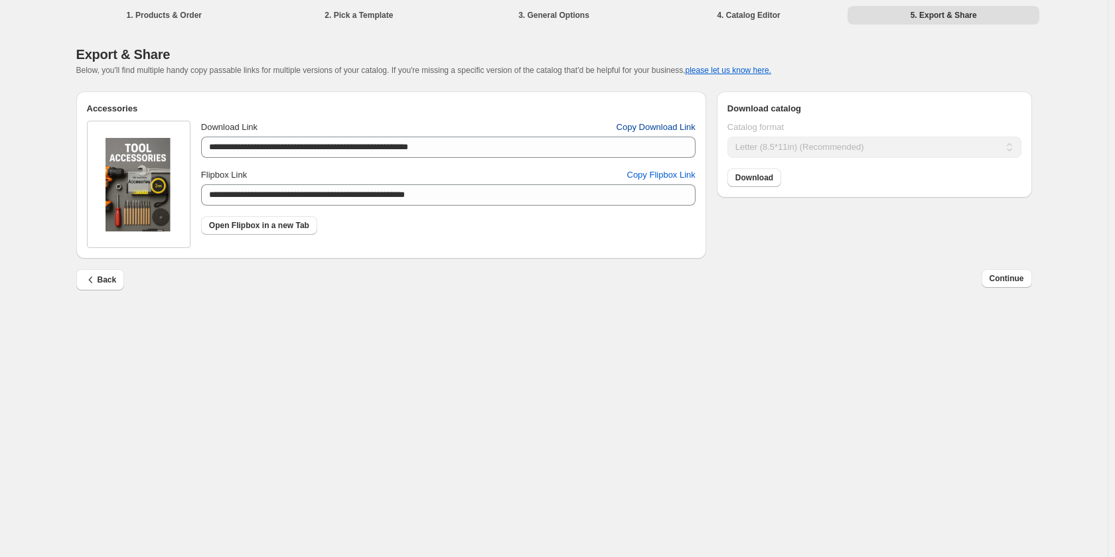
click at [656, 132] on span "Copy Download Link" at bounding box center [656, 127] width 79 height 13
click at [665, 180] on span "Copy Flipbox Link" at bounding box center [661, 175] width 68 height 13
